Goal: Check status

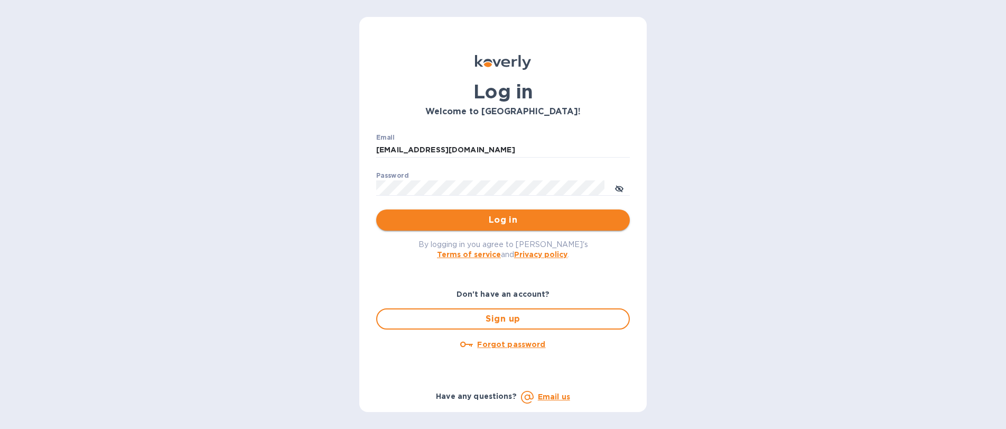
click at [462, 219] on span "Log in" at bounding box center [503, 220] width 237 height 13
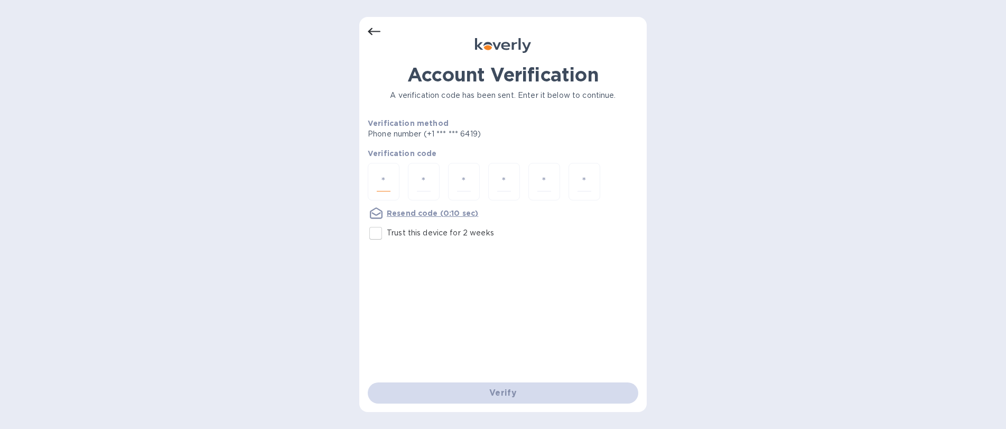
click at [381, 178] on input "number" at bounding box center [384, 182] width 14 height 20
type input "3"
type input "7"
type input "2"
type input "3"
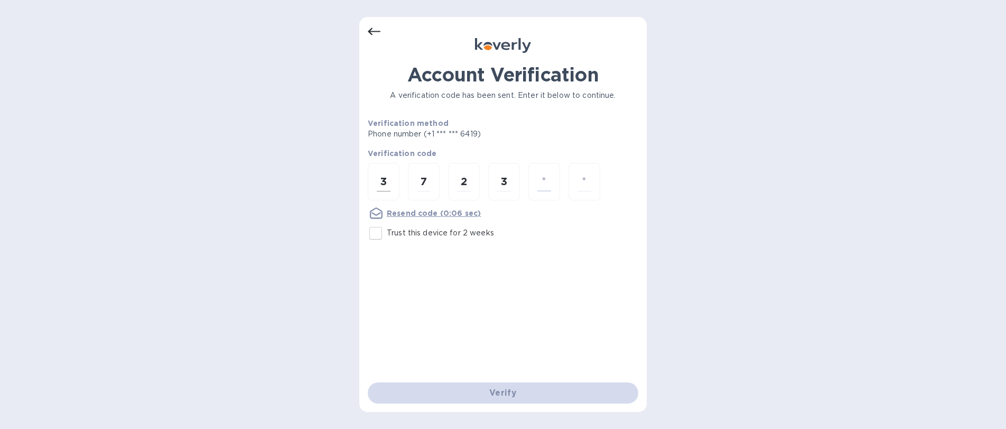
type input "5"
type input "0"
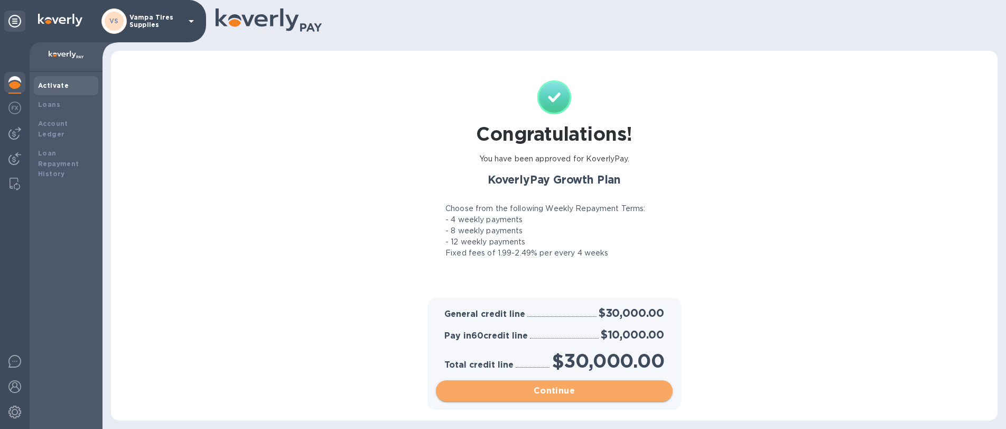
click at [551, 387] on span "Continue" at bounding box center [555, 390] width 220 height 13
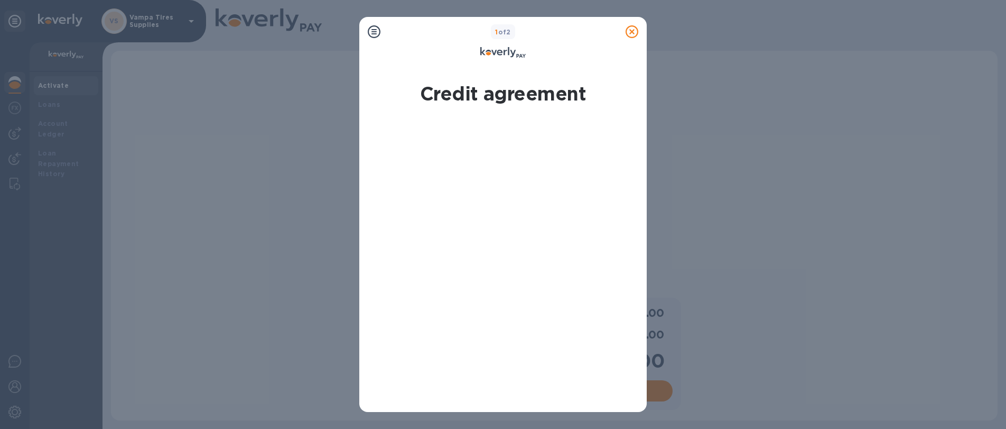
click at [631, 29] on icon at bounding box center [632, 31] width 13 height 13
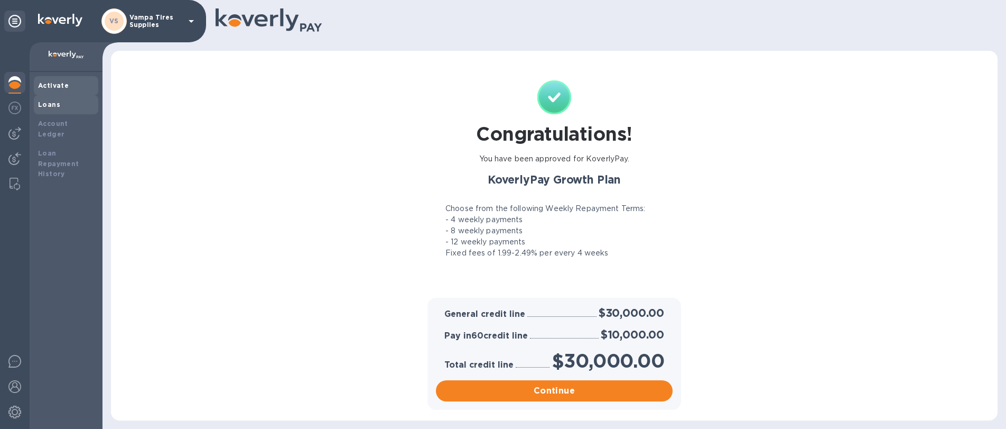
click at [60, 104] on div "Loans" at bounding box center [66, 104] width 56 height 11
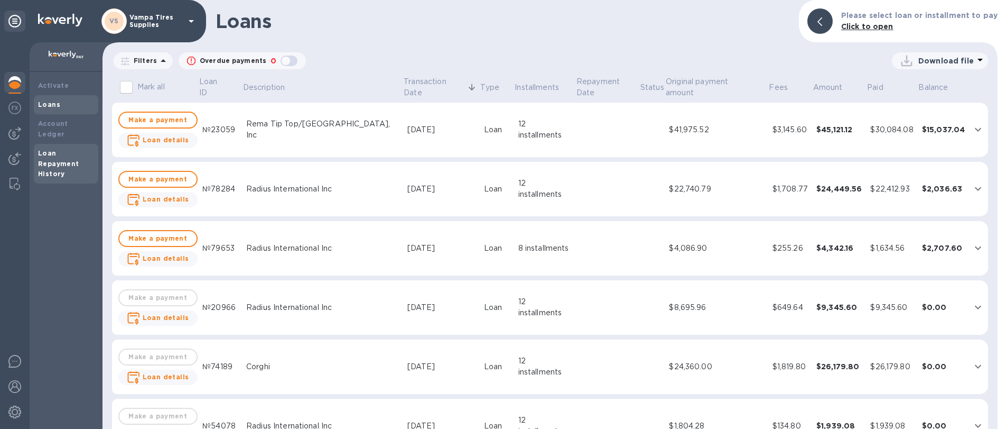
click at [63, 148] on div "Loan Repayment History" at bounding box center [66, 164] width 56 height 32
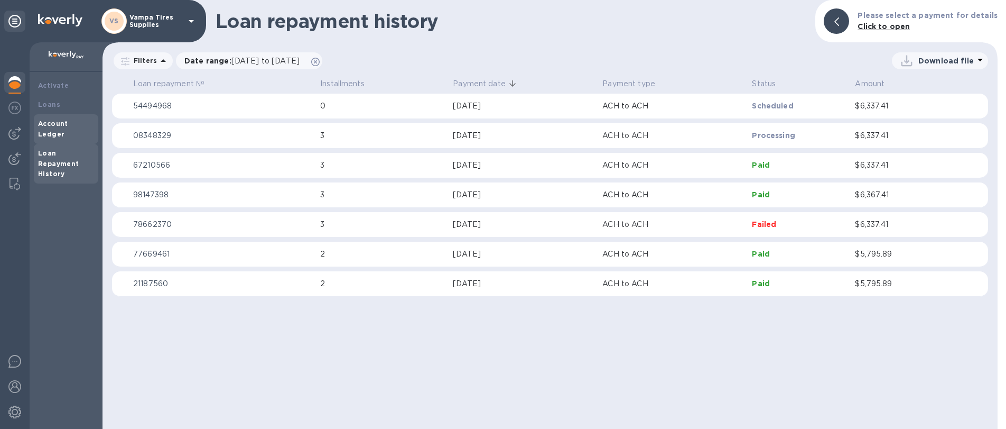
click at [61, 125] on b "Account Ledger" at bounding box center [53, 128] width 30 height 19
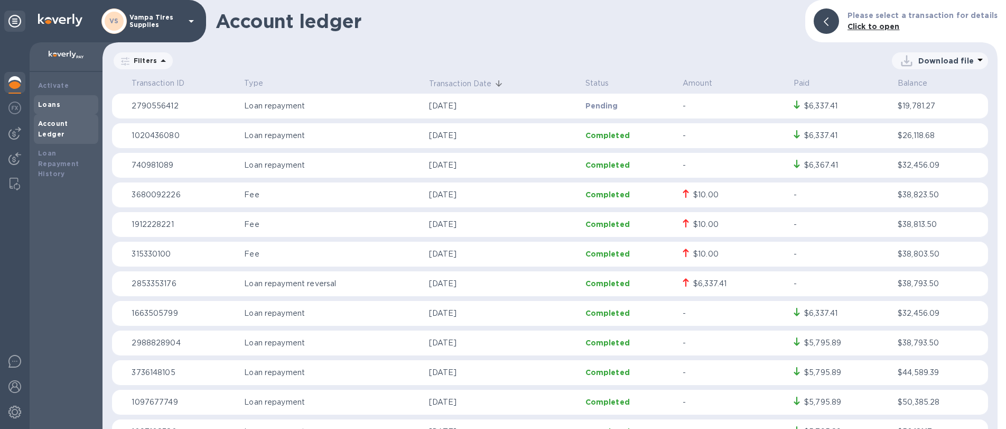
click at [59, 105] on div "Loans" at bounding box center [66, 104] width 56 height 11
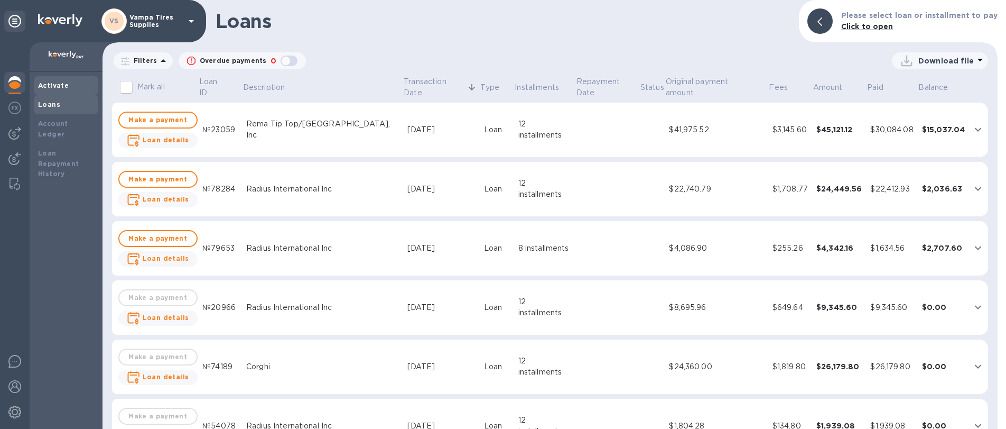
click at [62, 88] on b "Activate" at bounding box center [53, 85] width 31 height 8
